Goal: Task Accomplishment & Management: Manage account settings

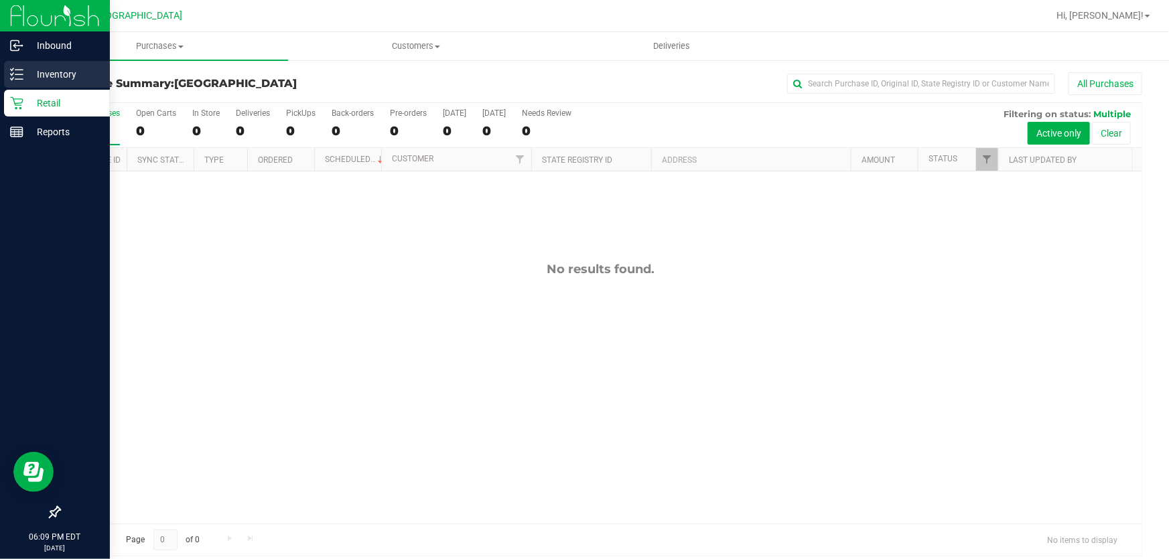
click at [23, 78] on p "Inventory" at bounding box center [63, 74] width 80 height 16
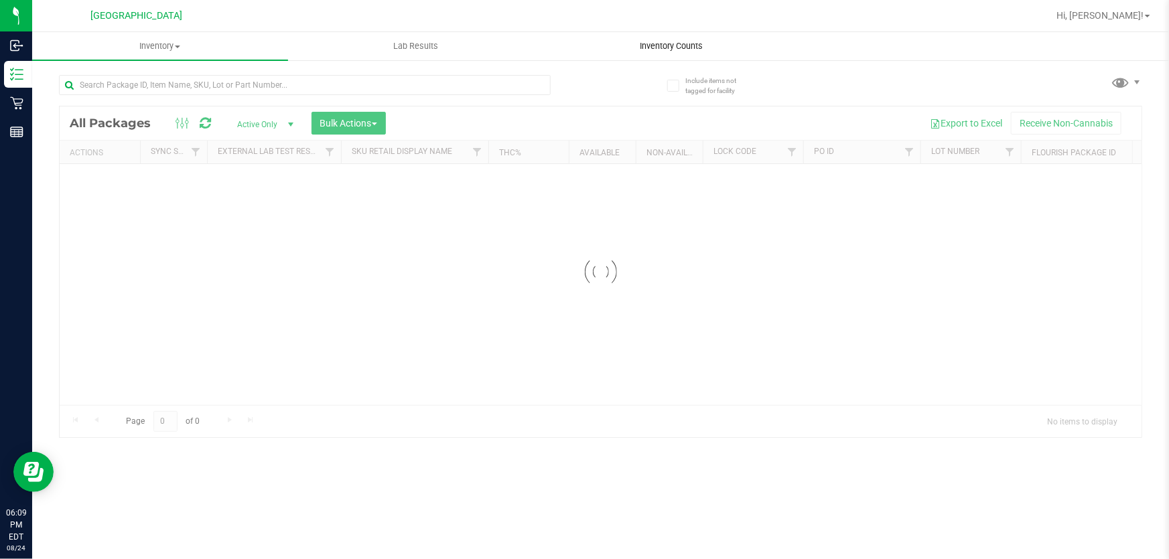
click at [622, 50] on uib-tab-heading "Inventory Counts" at bounding box center [672, 46] width 255 height 27
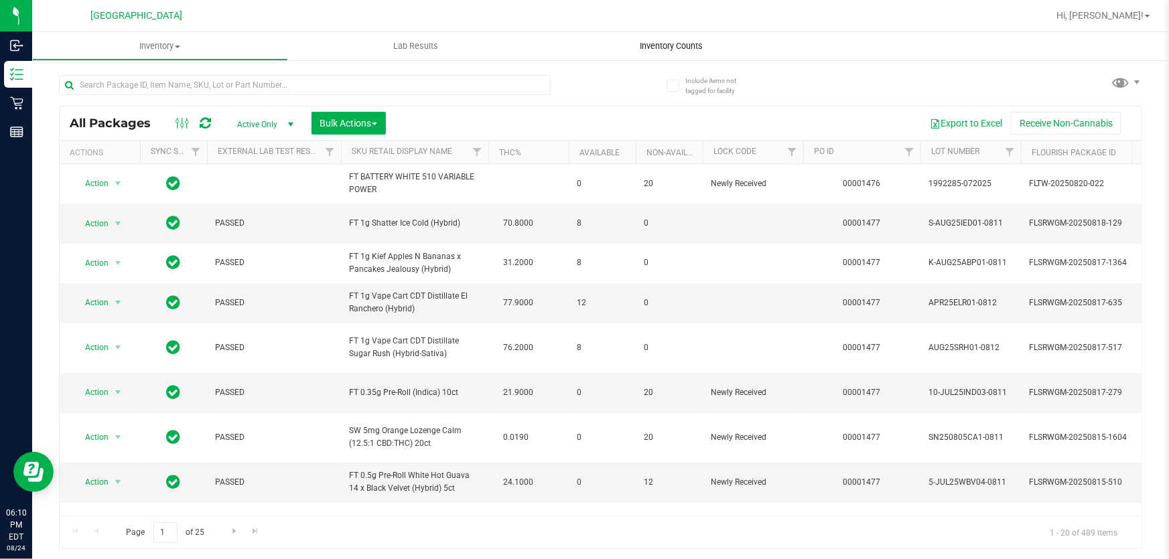
click at [640, 47] on span "Inventory Counts" at bounding box center [671, 46] width 99 height 12
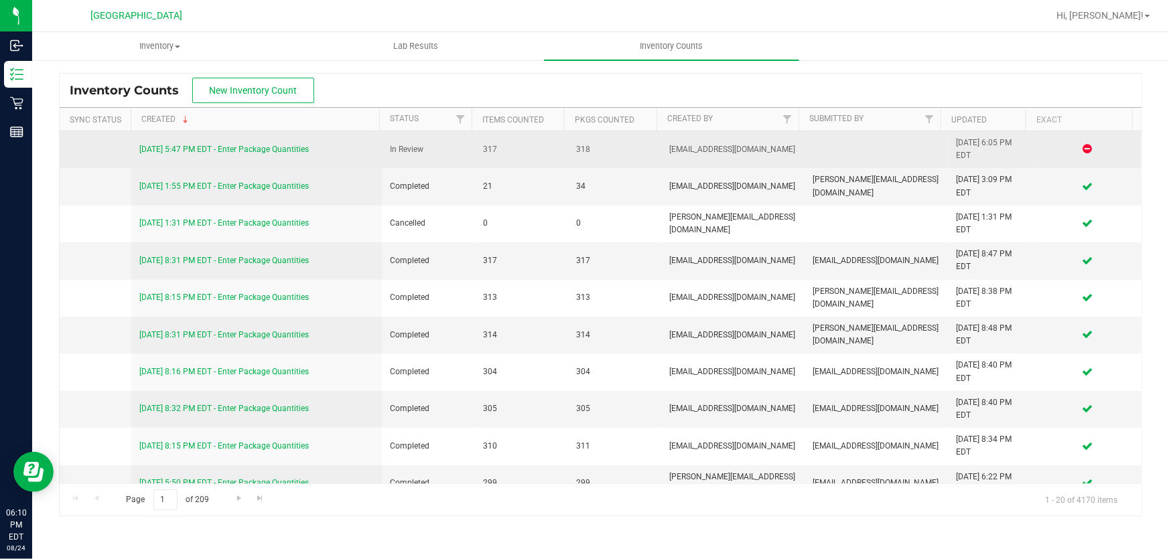
click at [285, 145] on link "[DATE] 5:47 PM EDT - Enter Package Quantities" at bounding box center [223, 149] width 169 height 9
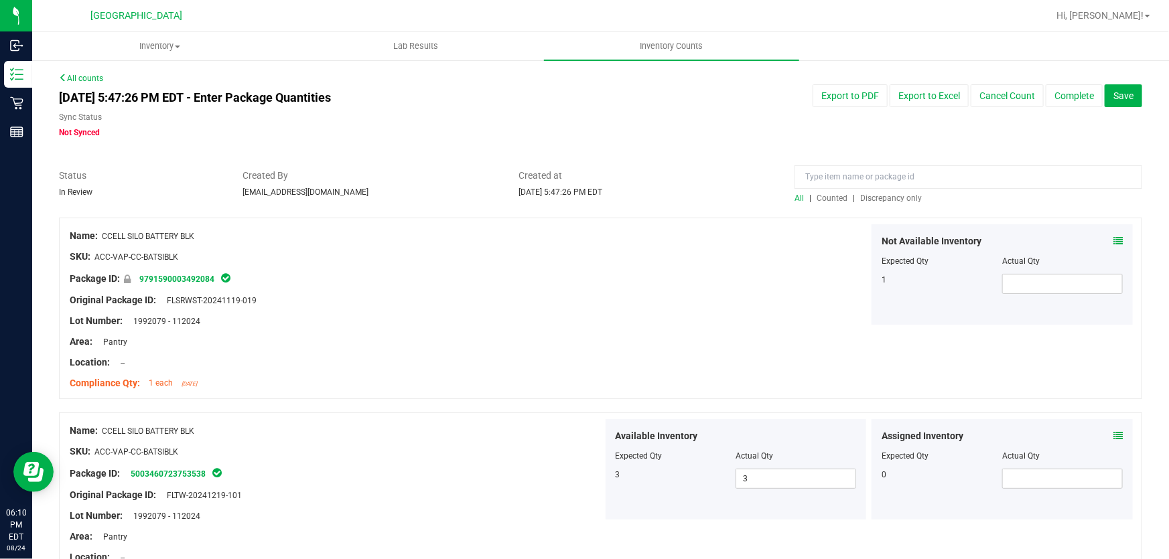
click at [878, 198] on span "Discrepancy only" at bounding box center [891, 198] width 62 height 9
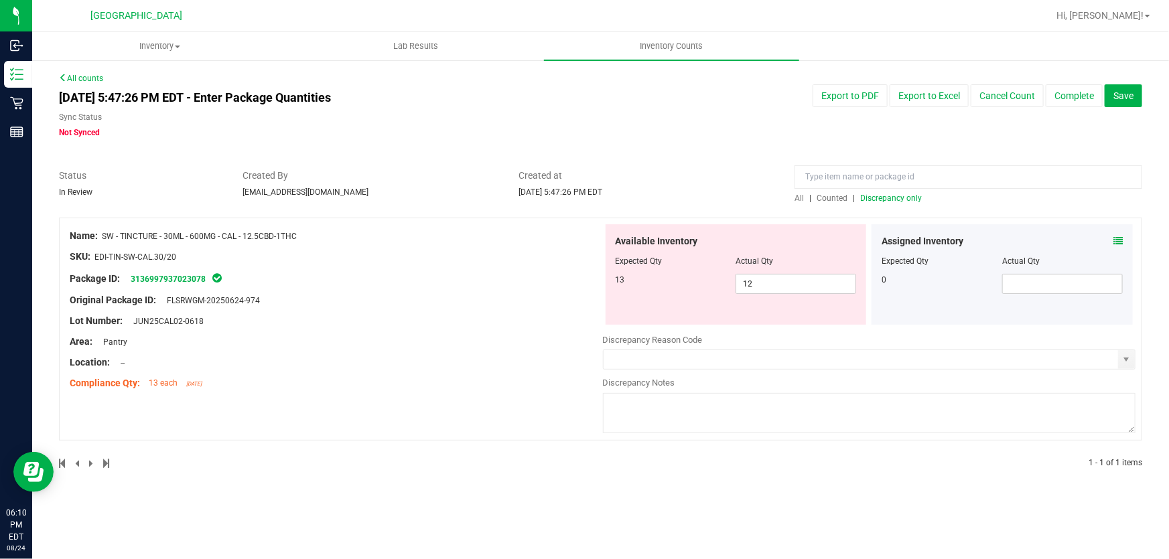
click at [795, 273] on div at bounding box center [736, 270] width 241 height 7
click at [796, 284] on span "12 12" at bounding box center [796, 284] width 121 height 20
type input "1"
type input "13"
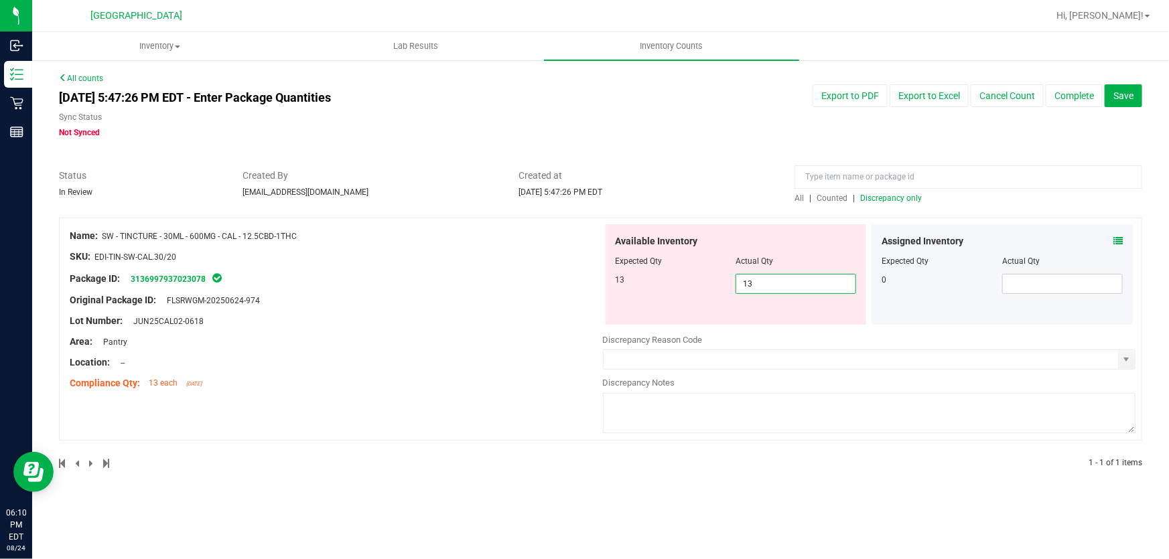
click at [786, 193] on div "All | Counted | Discrepancy only" at bounding box center [968, 187] width 368 height 36
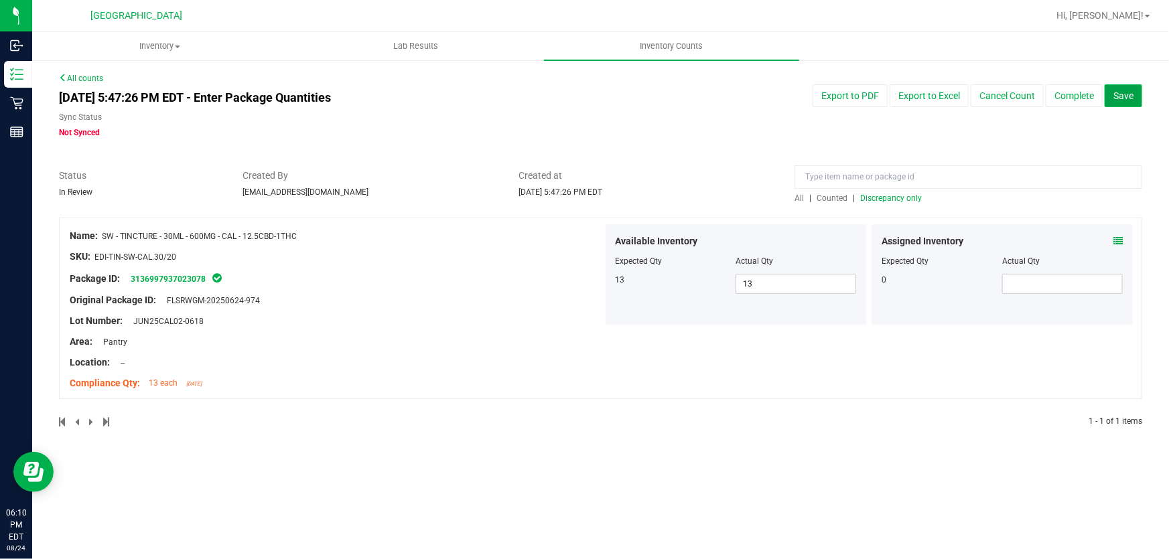
click at [1114, 94] on span "Save" at bounding box center [1123, 95] width 20 height 11
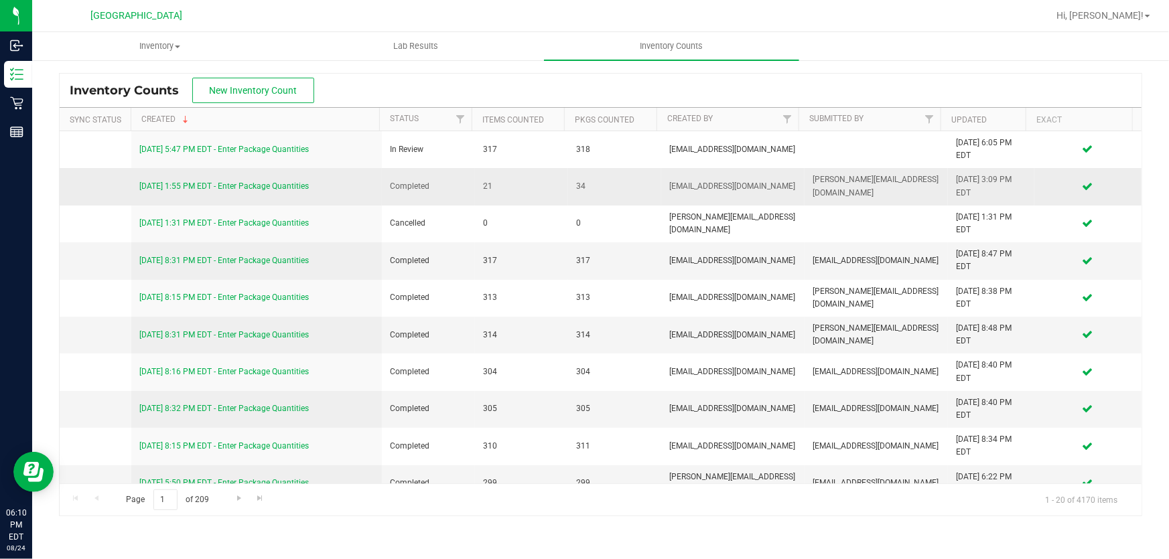
click at [989, 176] on div "[DATE] 3:09 PM EDT" at bounding box center [991, 186] width 70 height 25
click at [1131, 23] on div "Hi, [PERSON_NAME]!" at bounding box center [1103, 15] width 105 height 23
click at [1130, 20] on span "Hi, [PERSON_NAME]!" at bounding box center [1099, 15] width 87 height 11
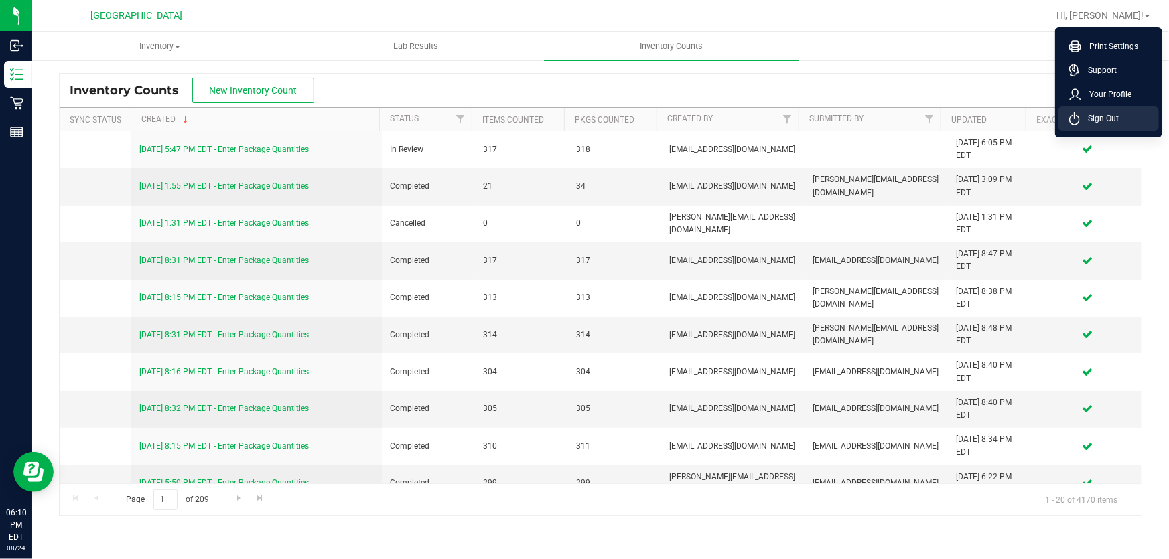
click at [1103, 107] on li "Sign Out" at bounding box center [1108, 119] width 100 height 24
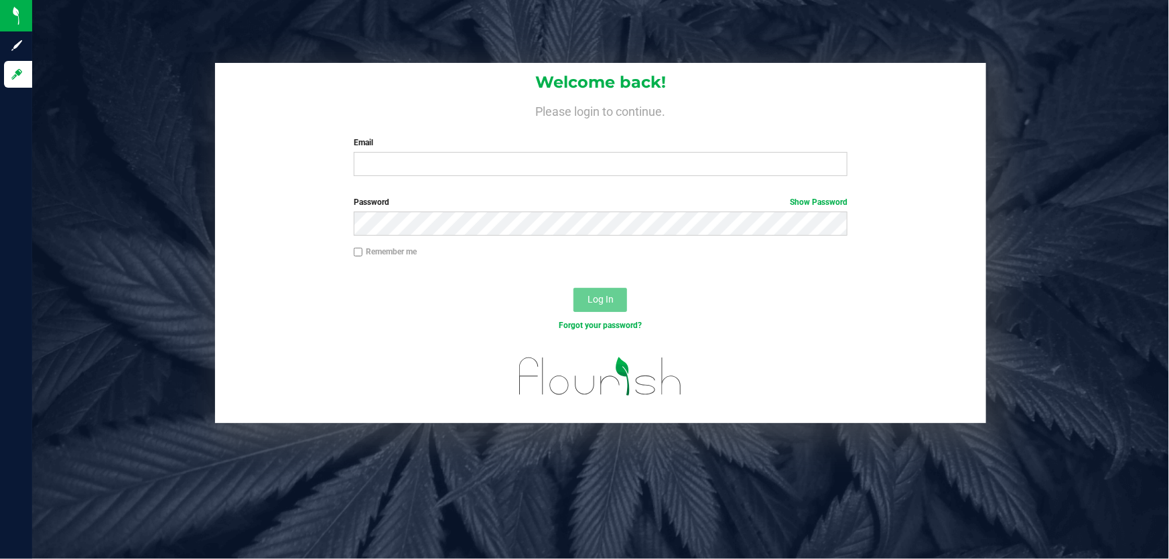
click at [341, 109] on h4 "Please login to continue." at bounding box center [600, 110] width 771 height 16
